Goal: Navigation & Orientation: Find specific page/section

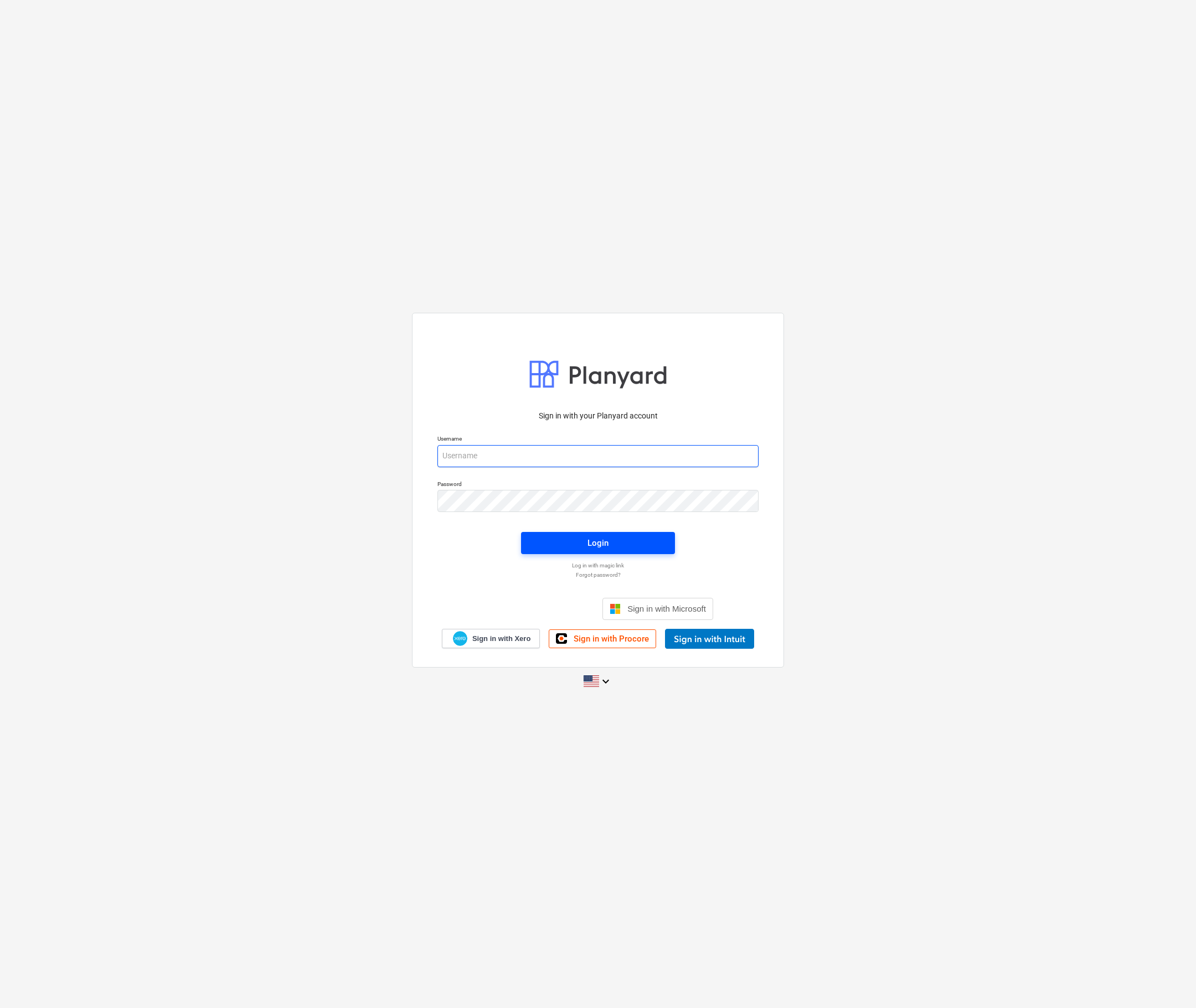
type input "jan@fizure.com"
click at [605, 538] on div "Login" at bounding box center [597, 543] width 21 height 15
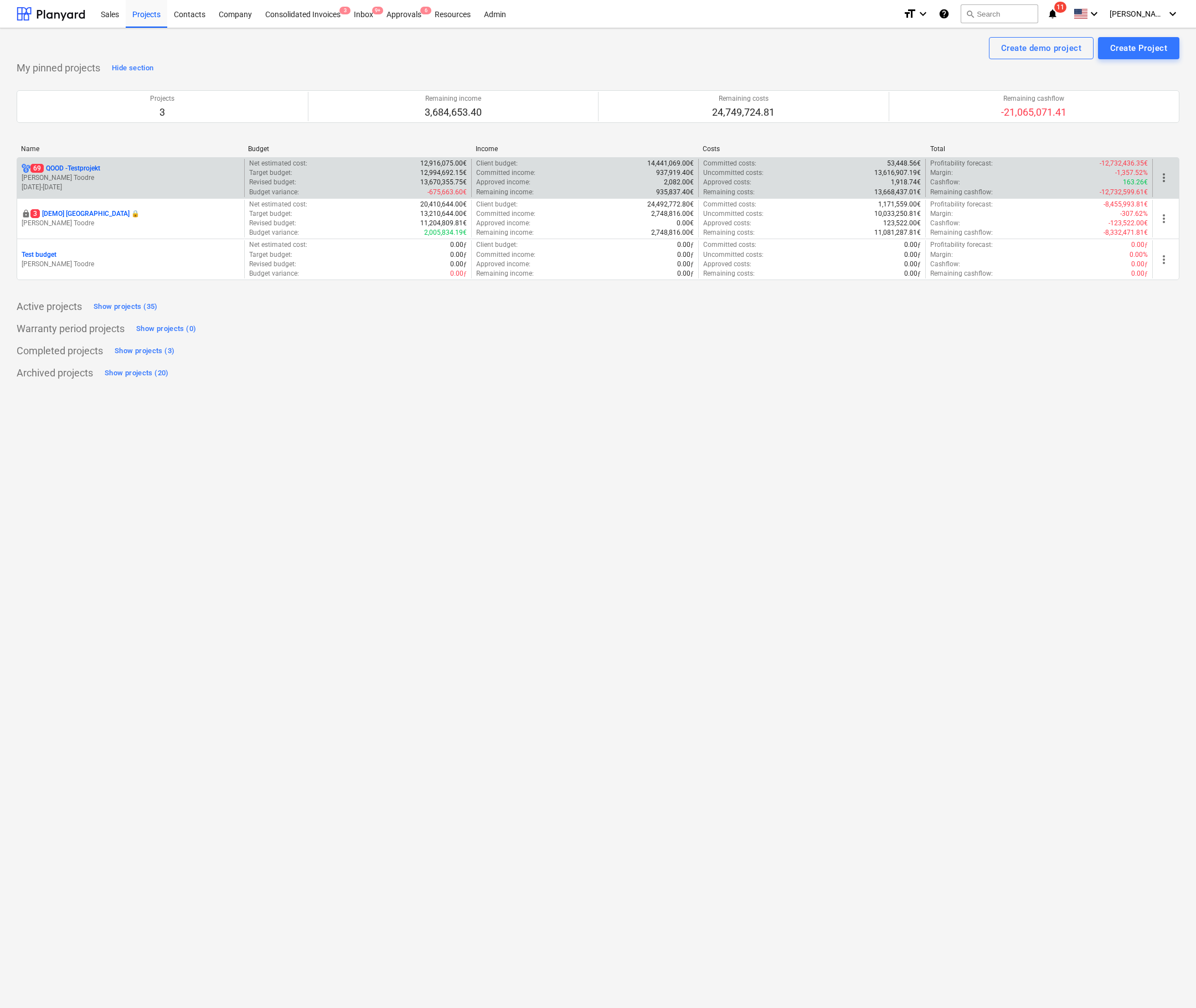
click at [166, 181] on p "[PERSON_NAME] Toodre" at bounding box center [131, 178] width 218 height 10
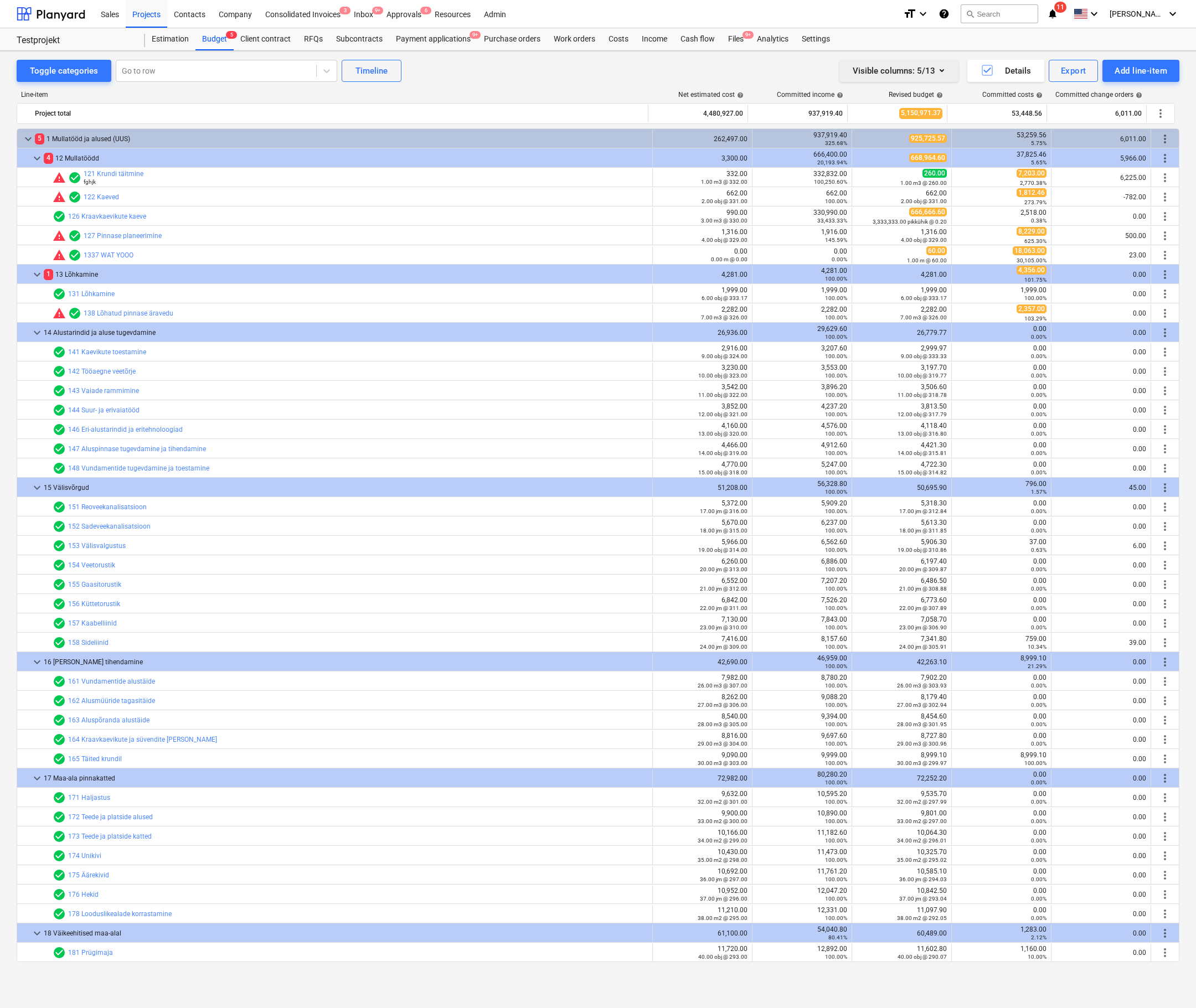
click at [936, 73] on icon "button" at bounding box center [942, 71] width 14 height 14
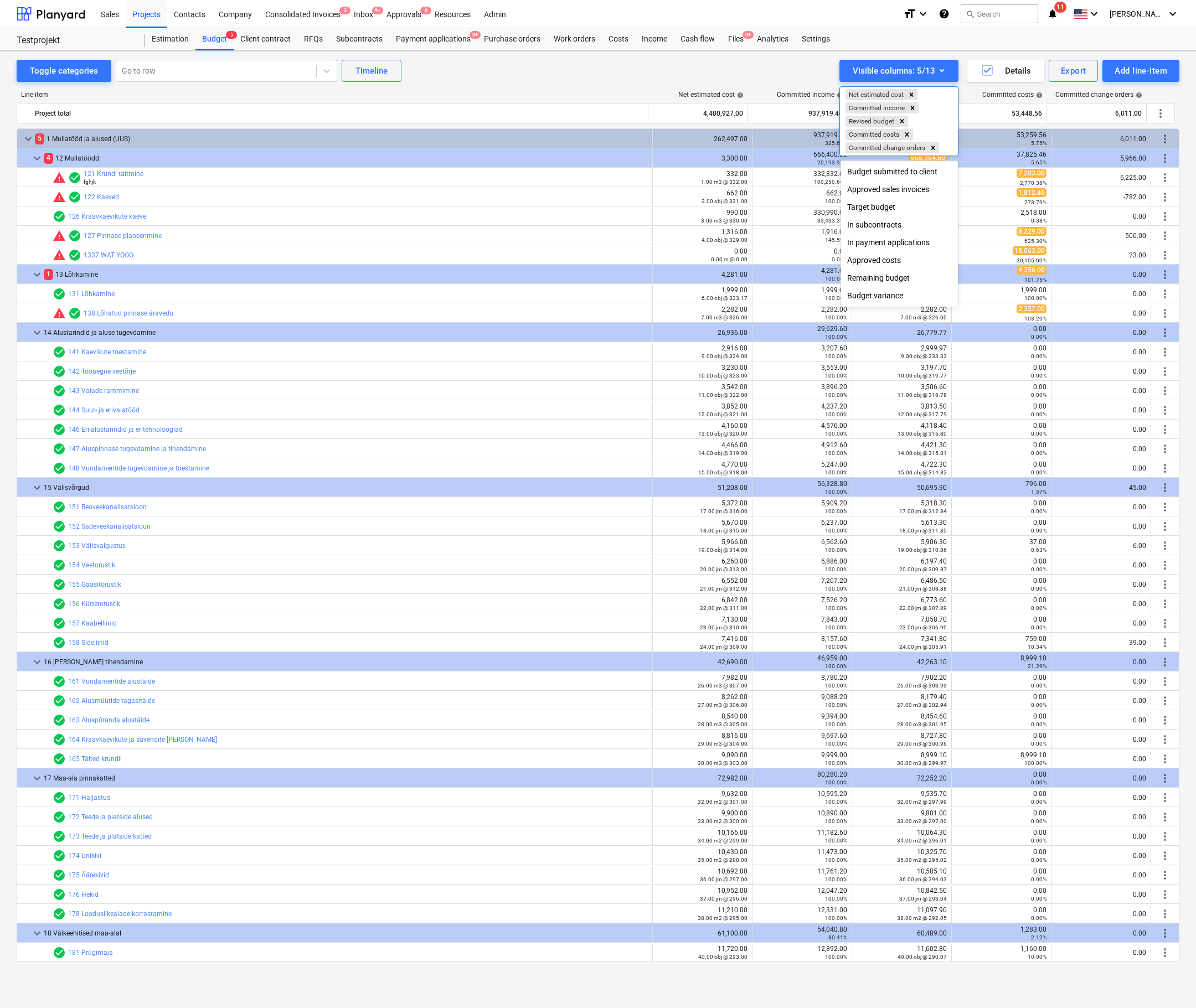
click at [938, 72] on div at bounding box center [598, 504] width 1196 height 1008
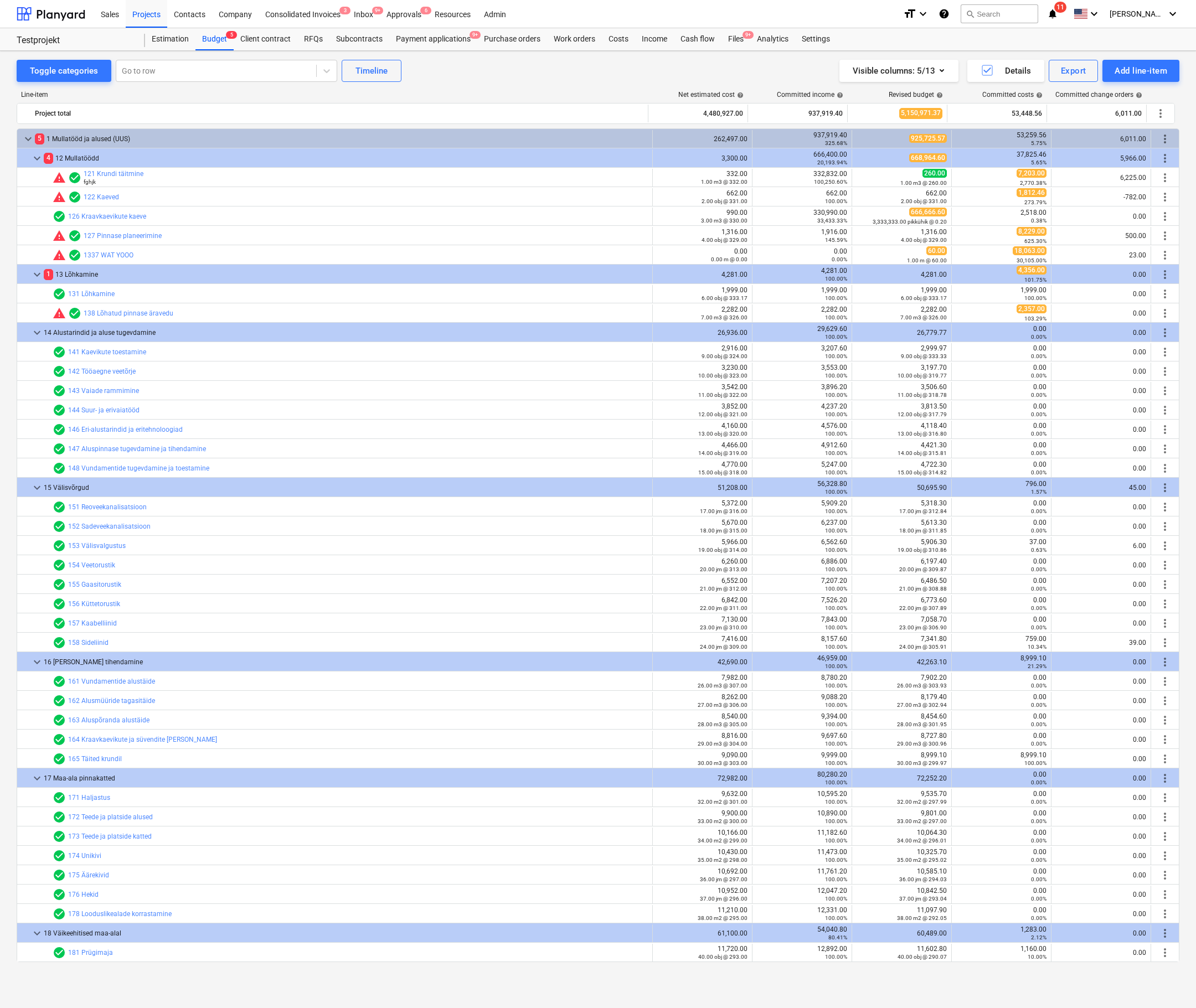
click at [938, 72] on icon "button" at bounding box center [942, 71] width 14 height 14
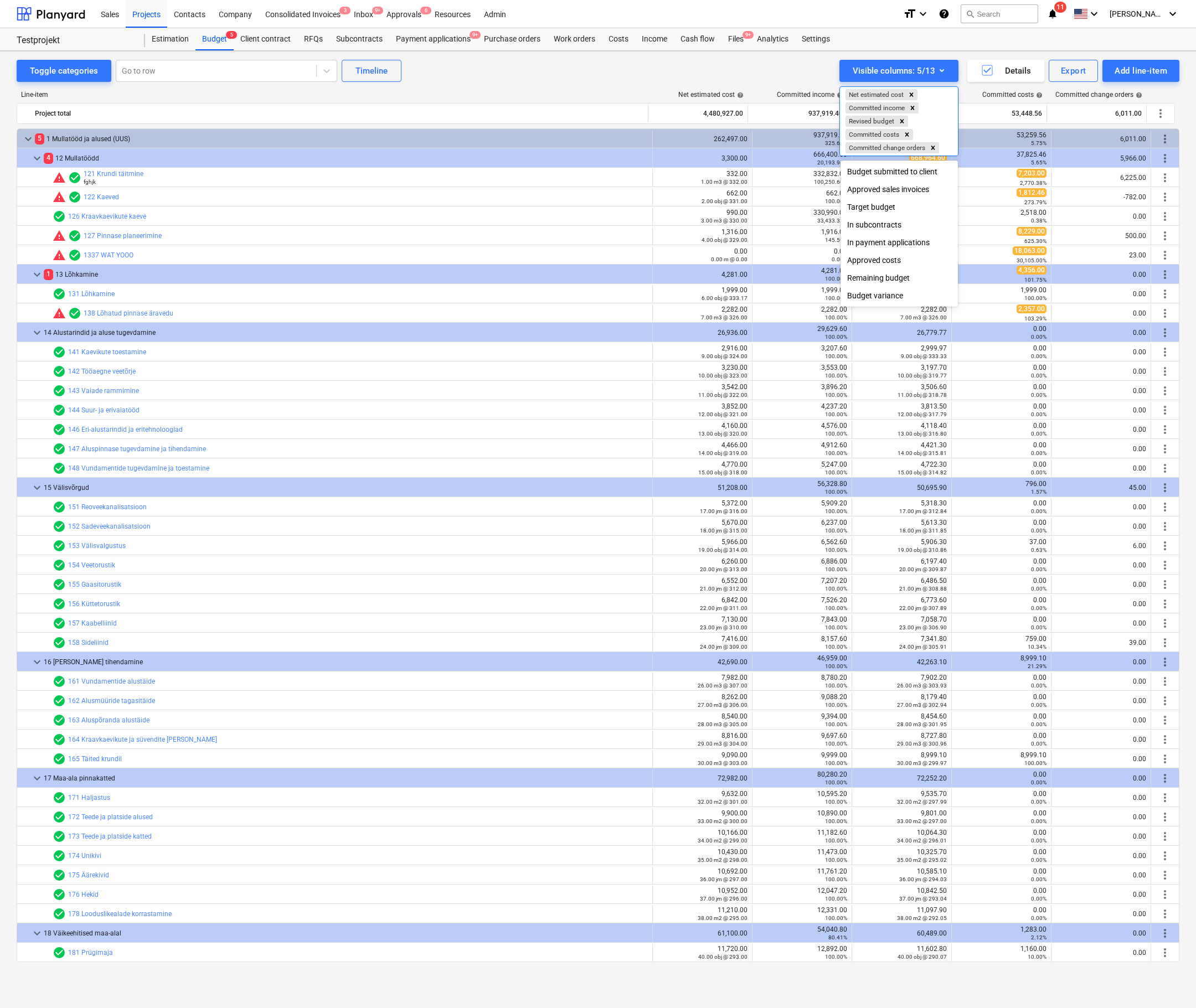
click at [938, 72] on div at bounding box center [598, 504] width 1196 height 1008
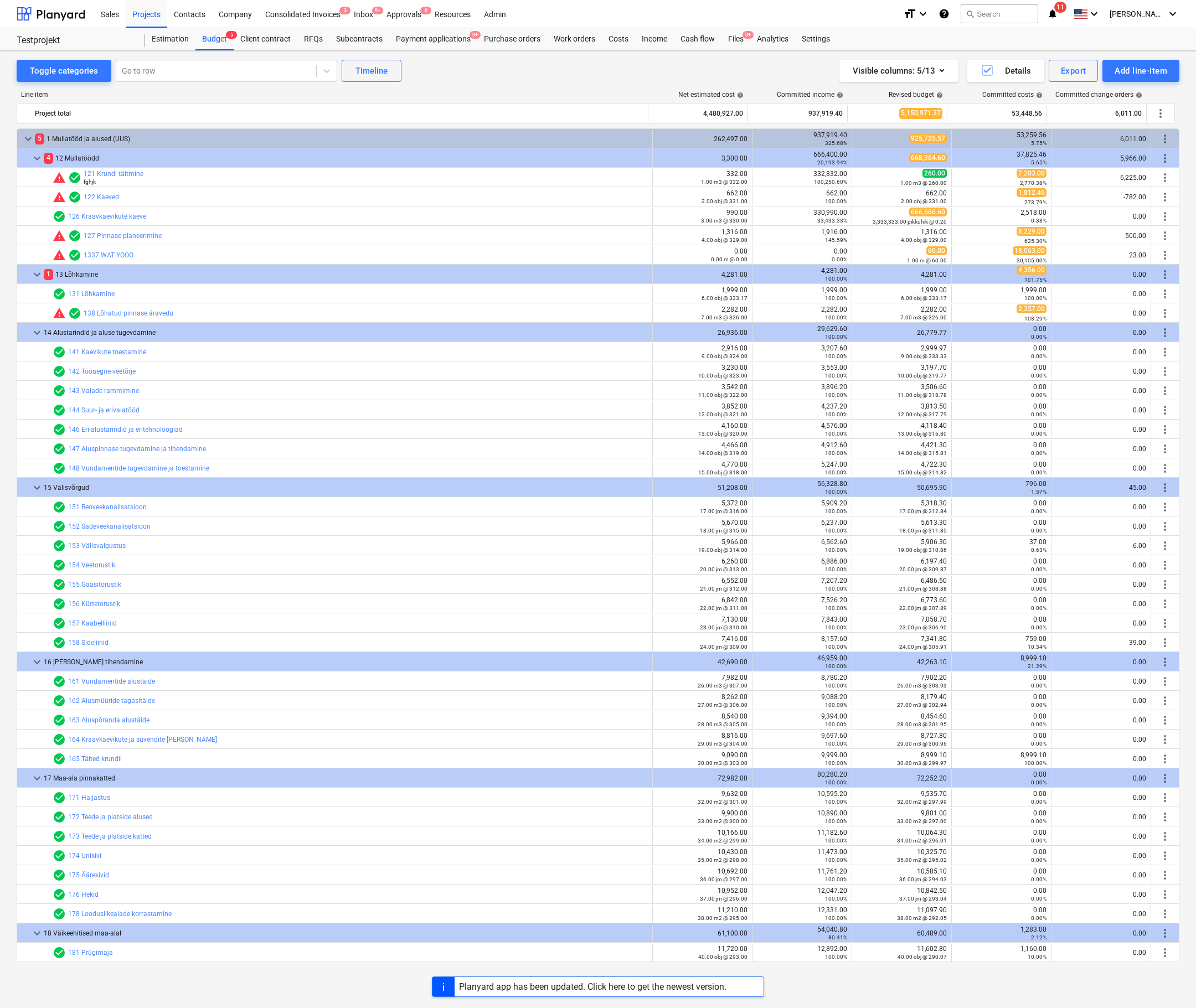
click at [493, 987] on div "Planyard app has been updated. Click here to get the newest version." at bounding box center [592, 986] width 267 height 11
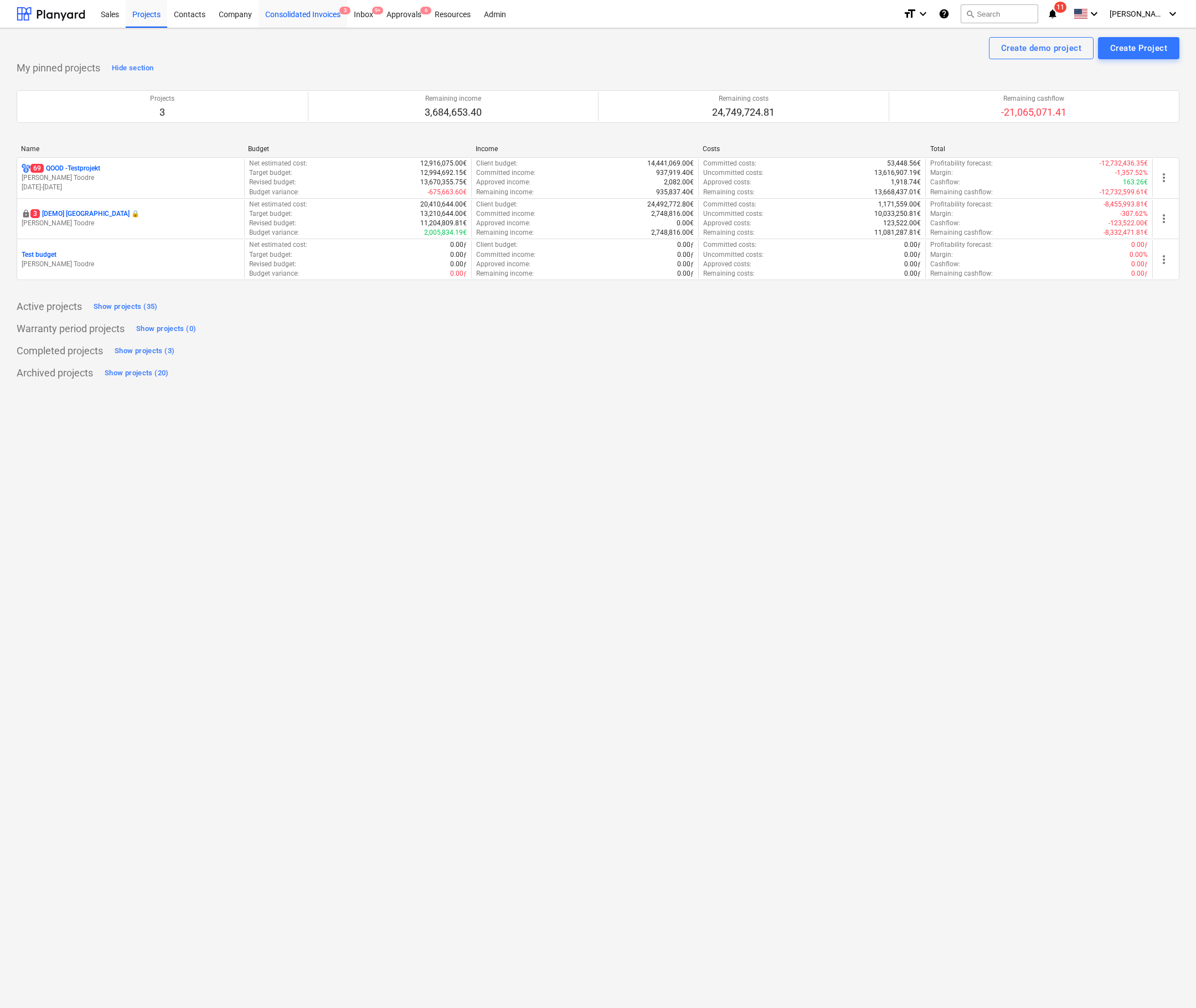
click at [346, 19] on div "Consolidated Invoices 3" at bounding box center [302, 13] width 88 height 28
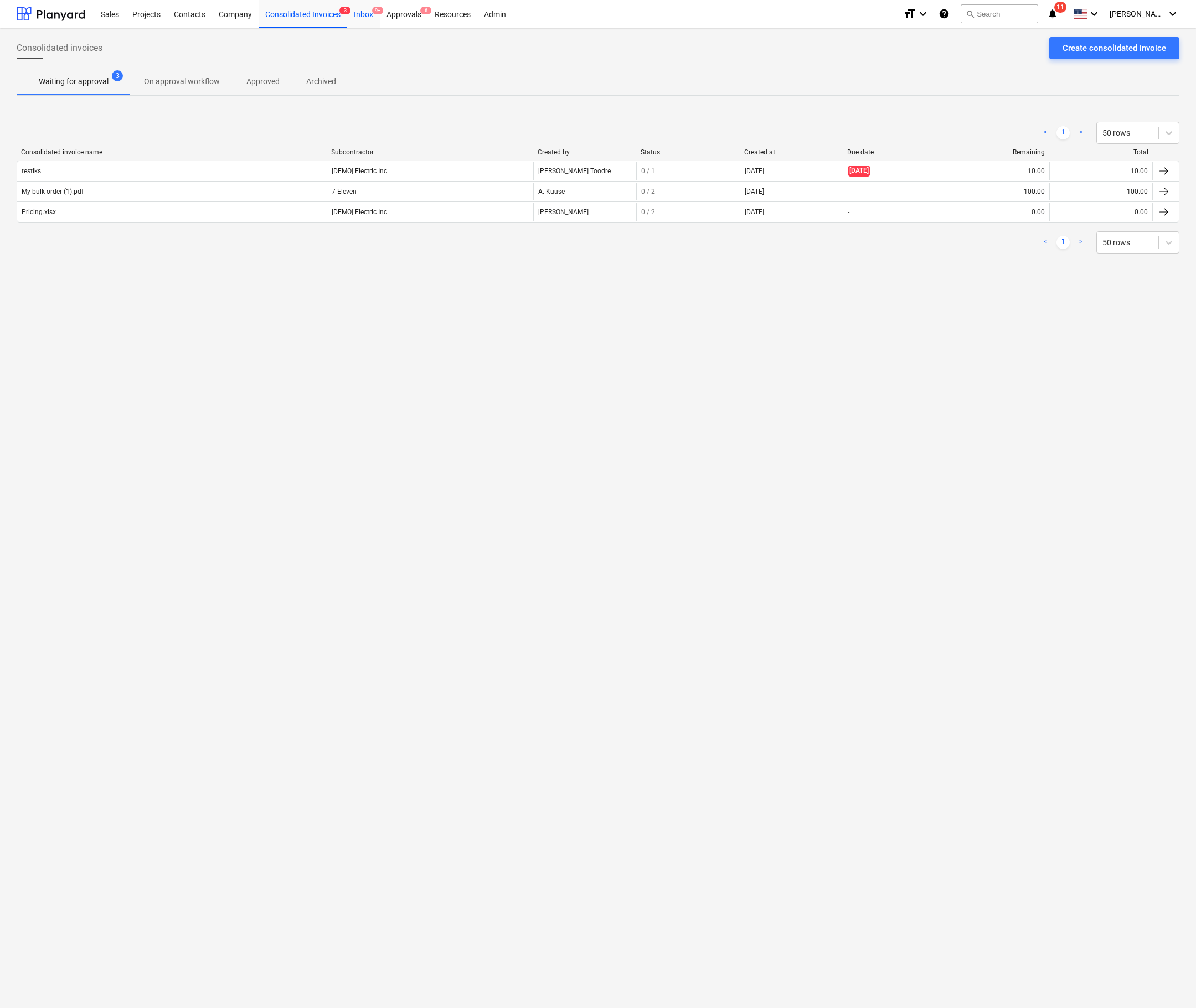
click at [363, 19] on div "Inbox 9+" at bounding box center [363, 13] width 32 height 28
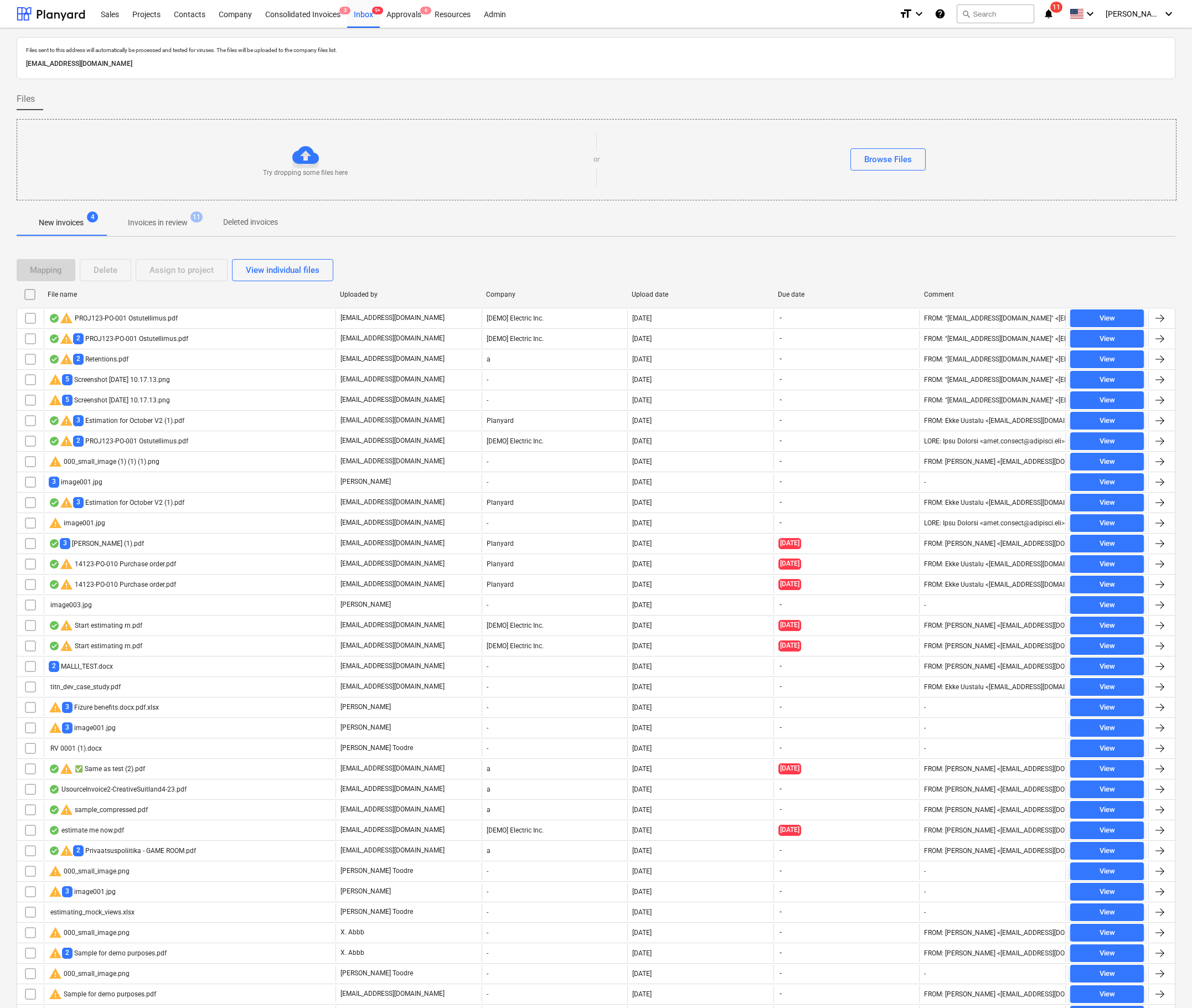
click at [207, 66] on p "[EMAIL_ADDRESS][DOMAIN_NAME]" at bounding box center [595, 64] width 1140 height 12
copy p "[EMAIL_ADDRESS][DOMAIN_NAME]"
